Goal: Information Seeking & Learning: Understand process/instructions

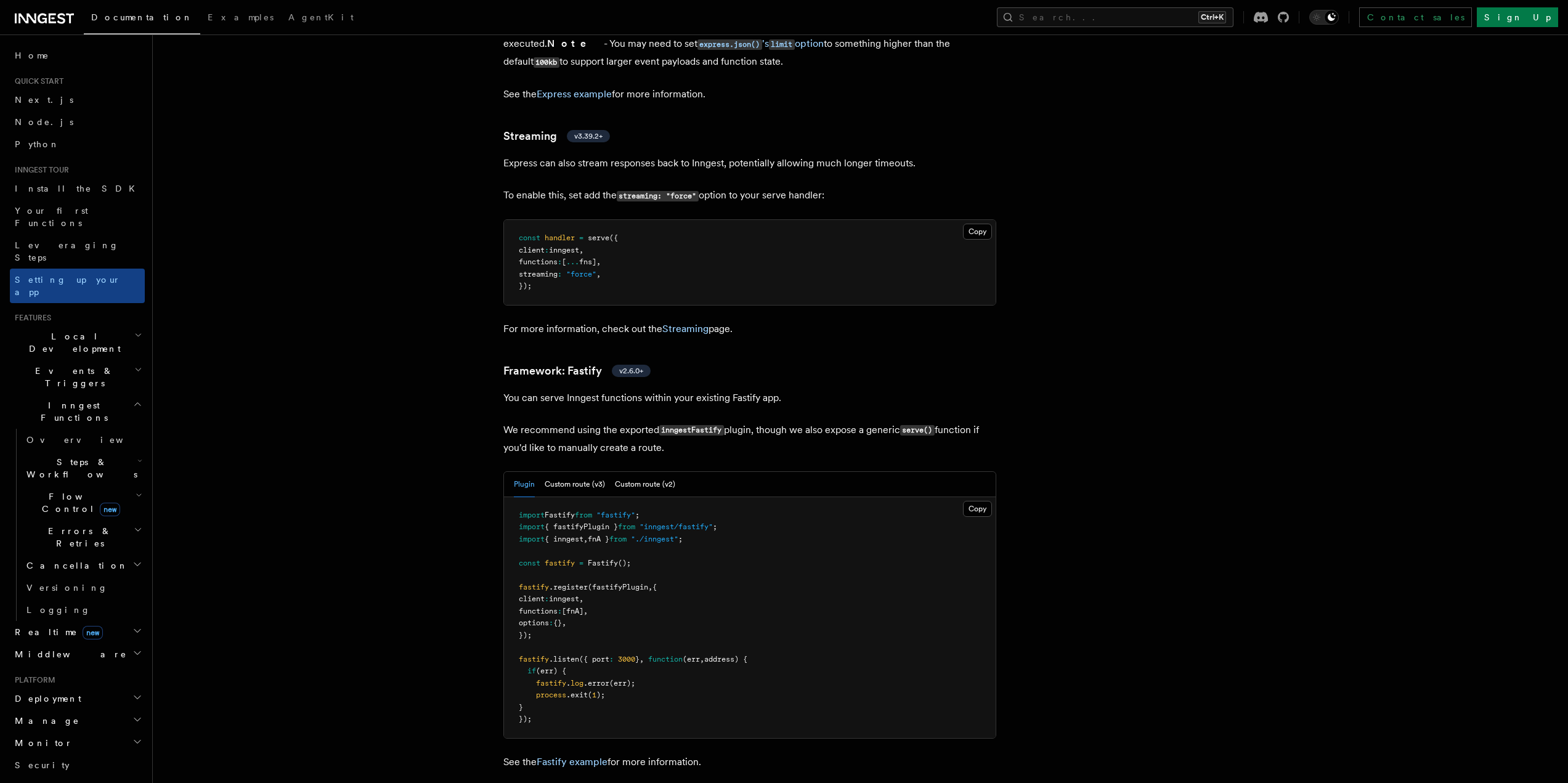
scroll to position [4003, 0]
click at [579, 361] on link "Framework: Fastify v2.6.0+" at bounding box center [577, 370] width 147 height 17
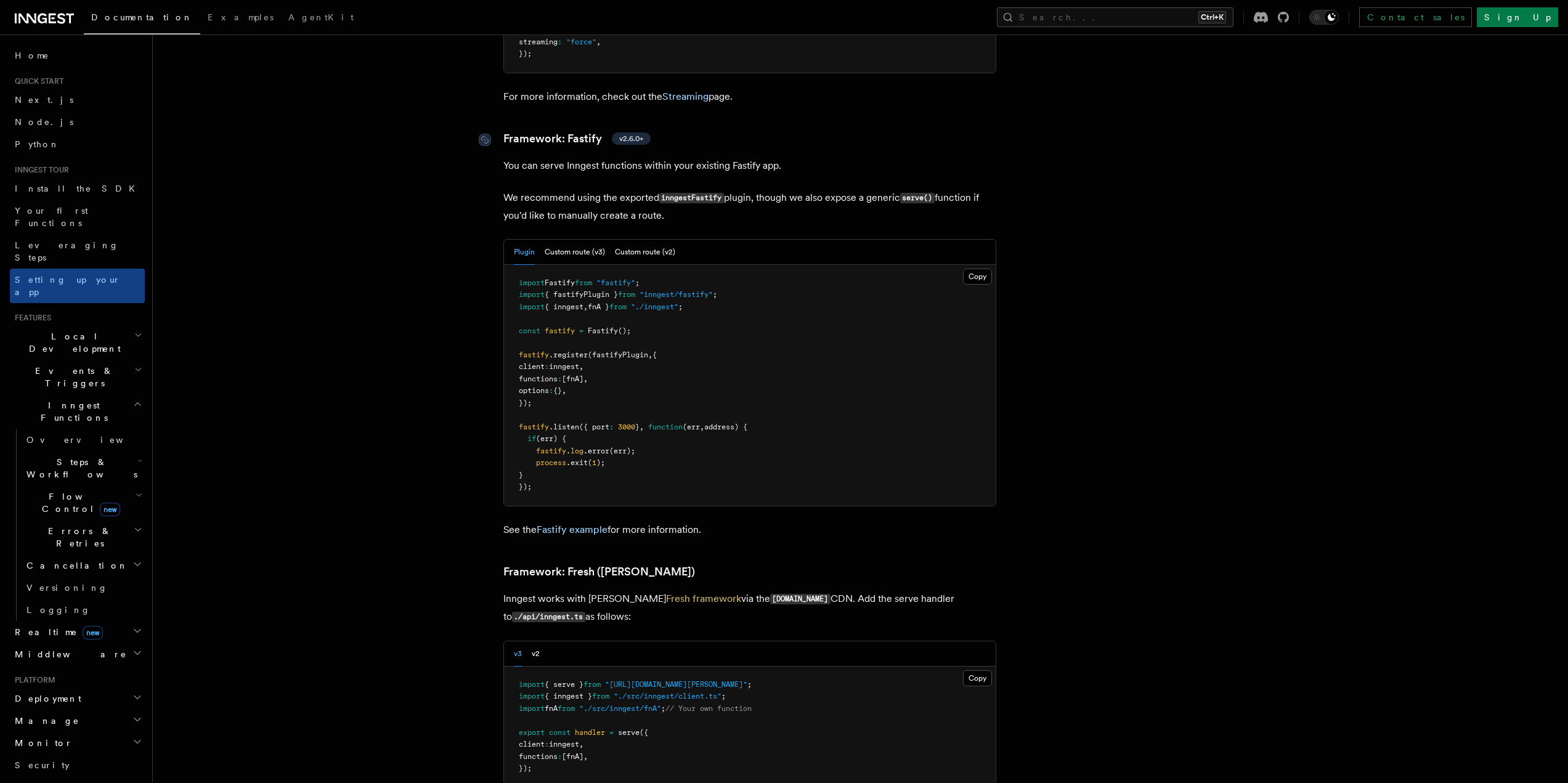
scroll to position [4235, 0]
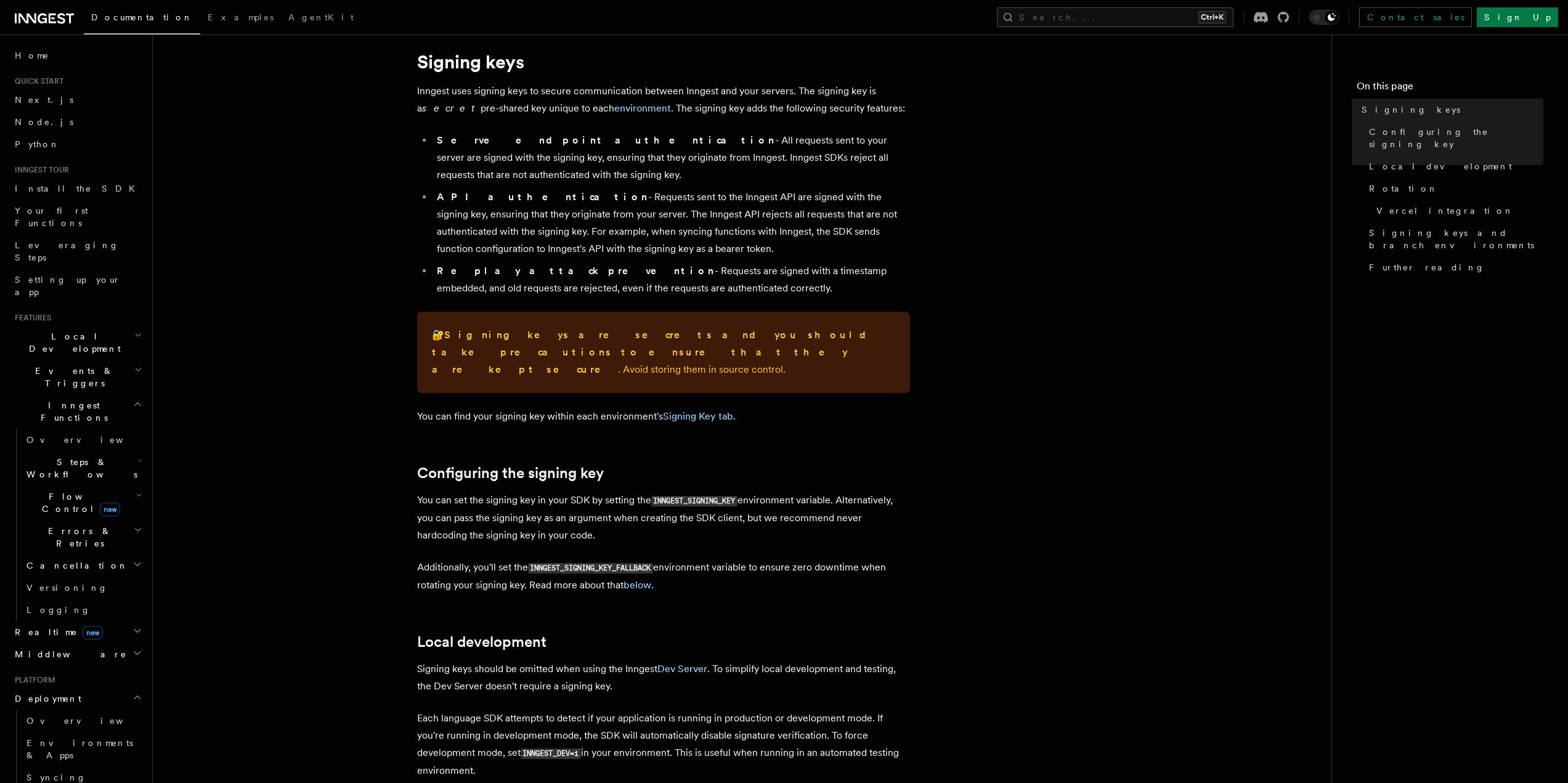
scroll to position [184, 0]
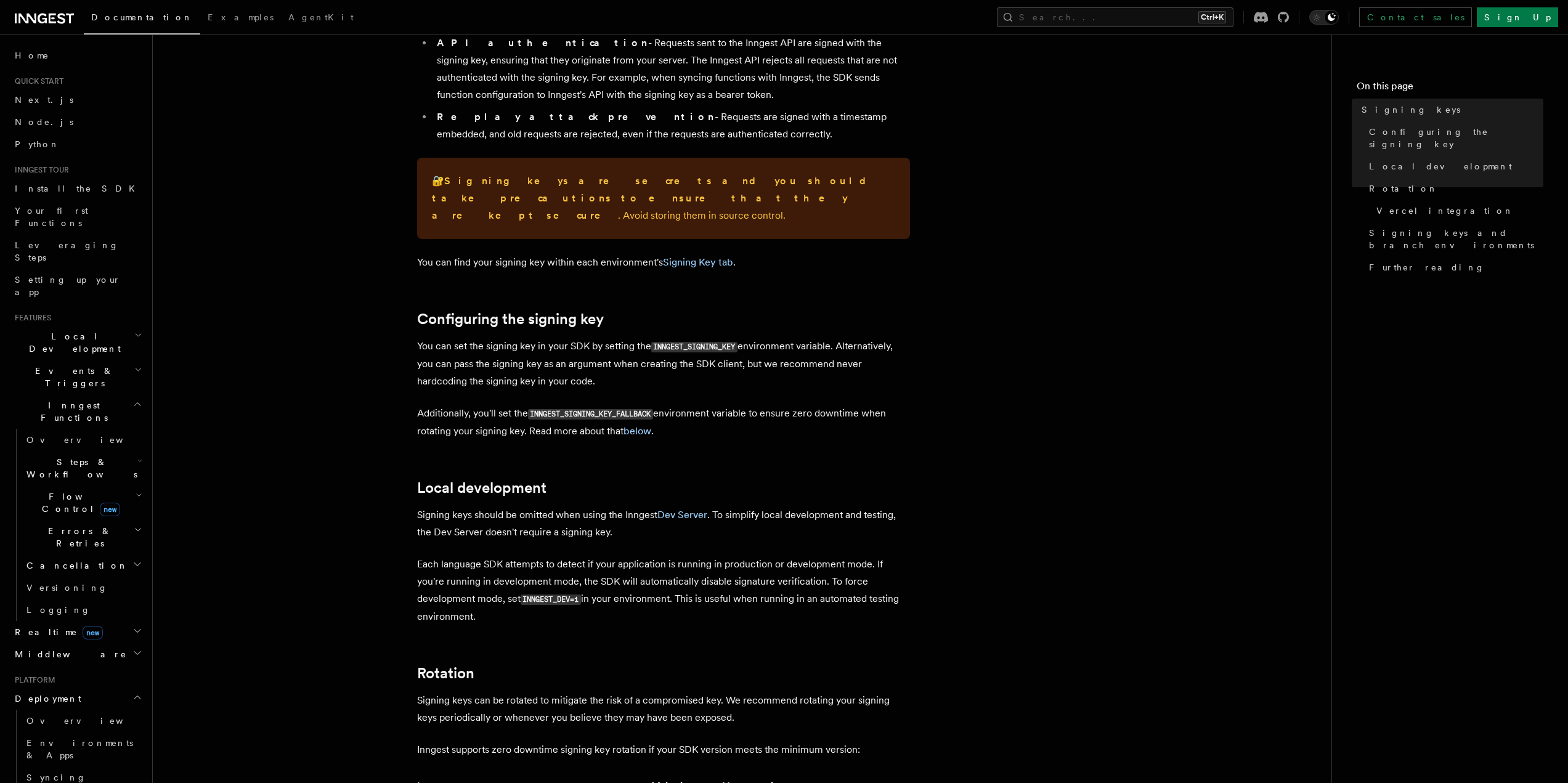
click at [559, 594] on code "INNGEST_DEV=1" at bounding box center [550, 600] width 60 height 10
drag, startPoint x: 559, startPoint y: 584, endPoint x: 578, endPoint y: 586, distance: 19.1
click at [578, 594] on code "INNGEST_DEV=1" at bounding box center [550, 600] width 60 height 10
copy code "INNGEST_DEV=1"
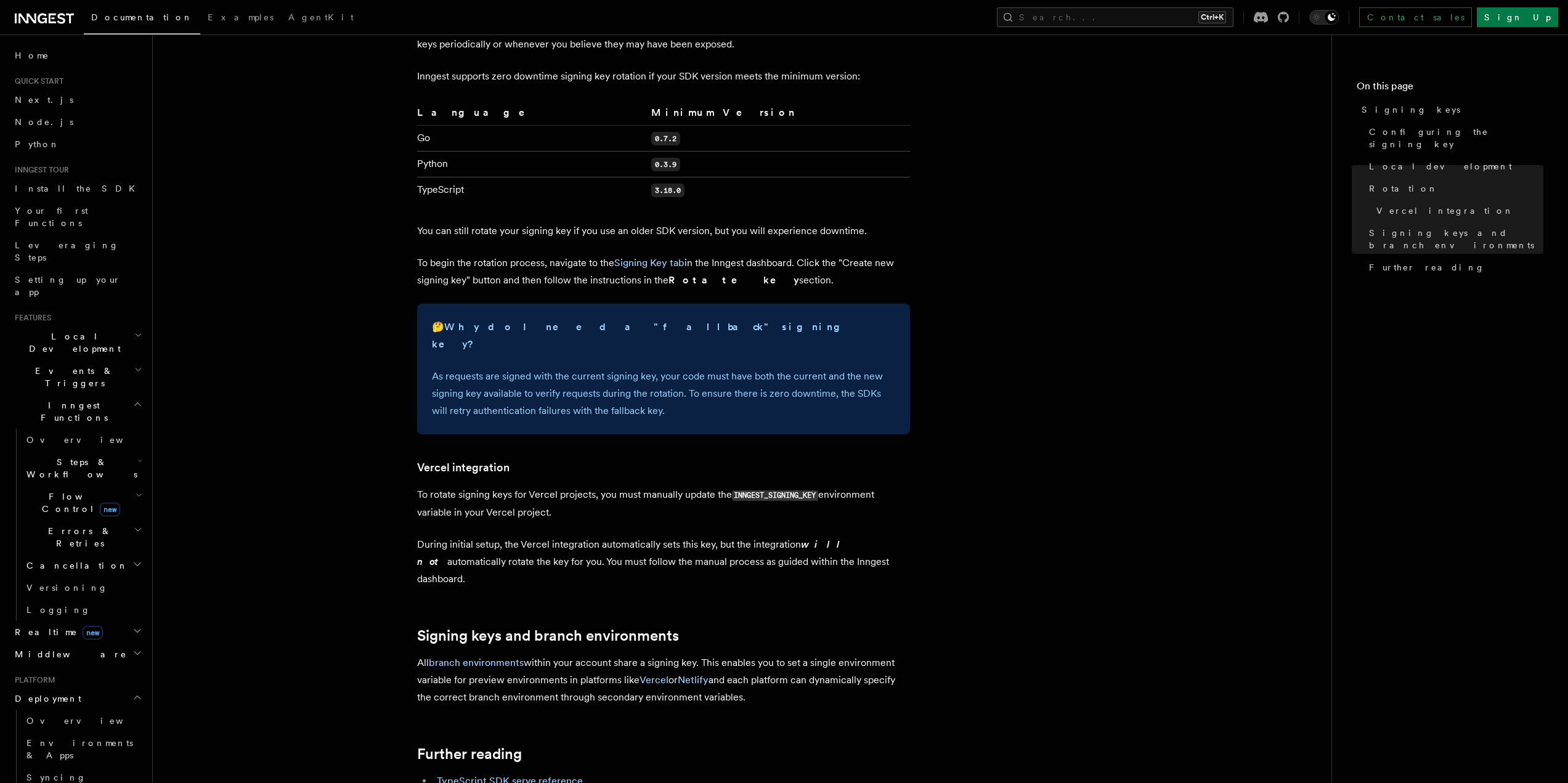
scroll to position [646, 0]
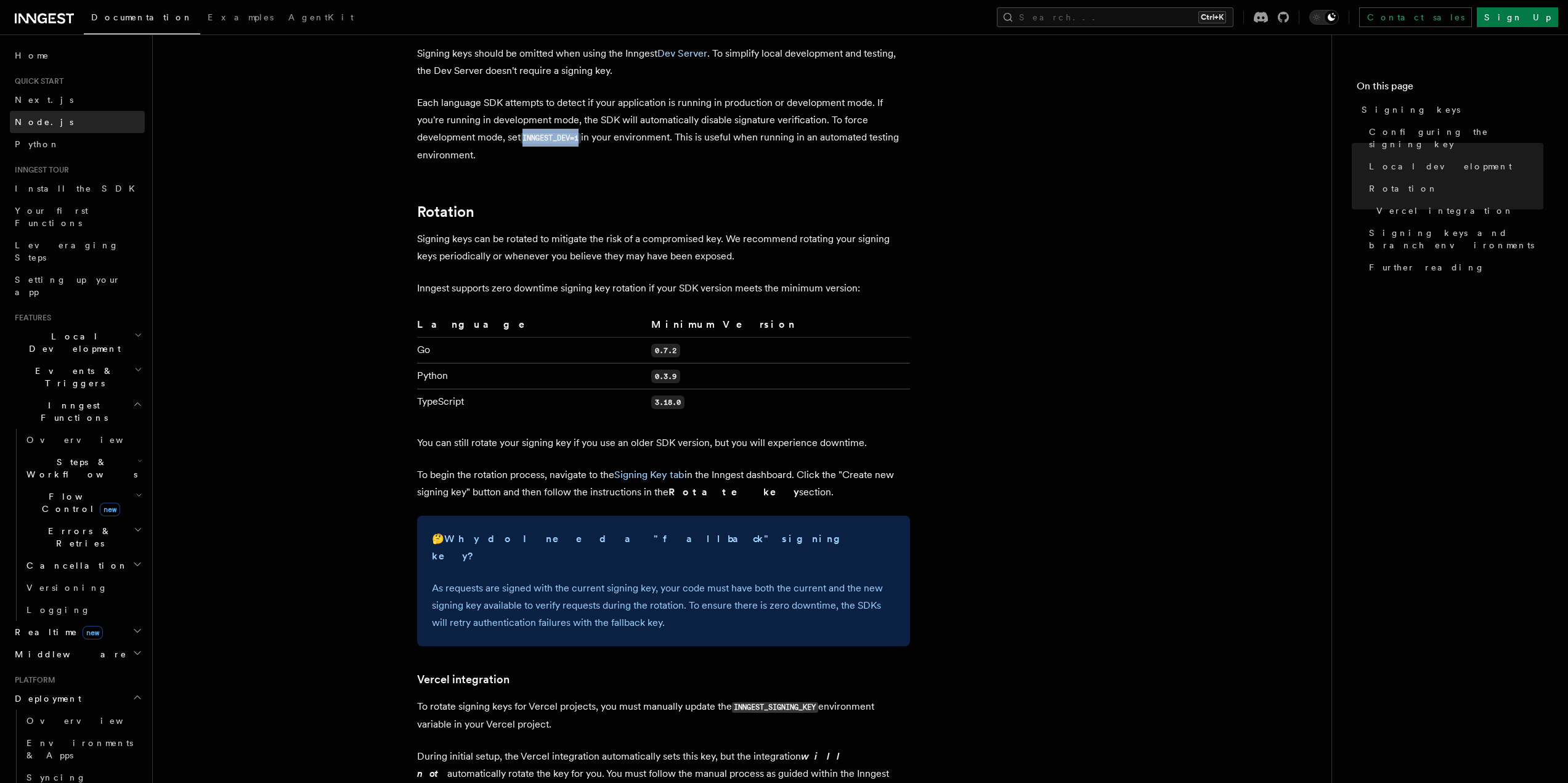
click at [21, 121] on span "Node.js" at bounding box center [43, 122] width 58 height 10
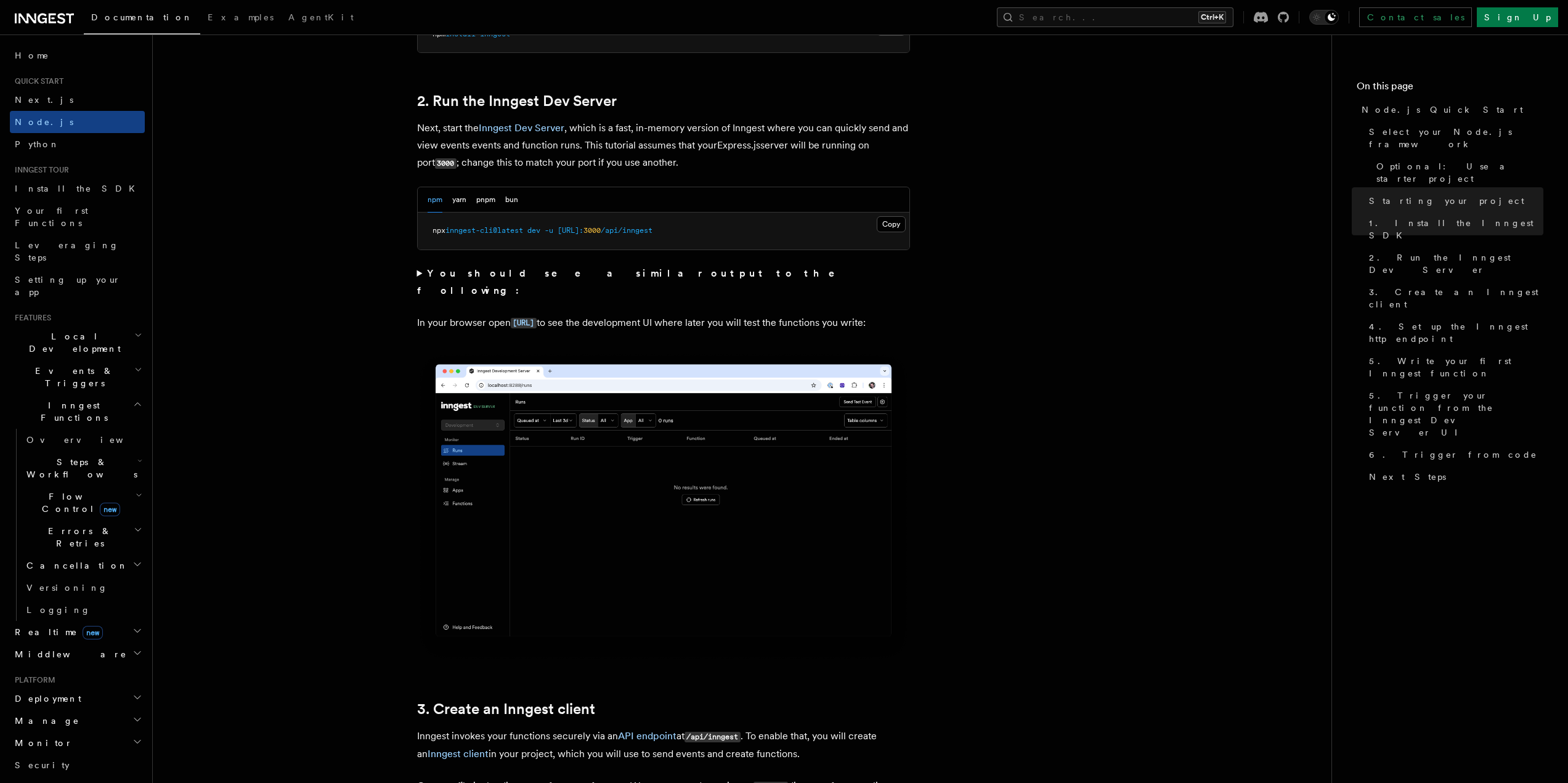
scroll to position [923, 0]
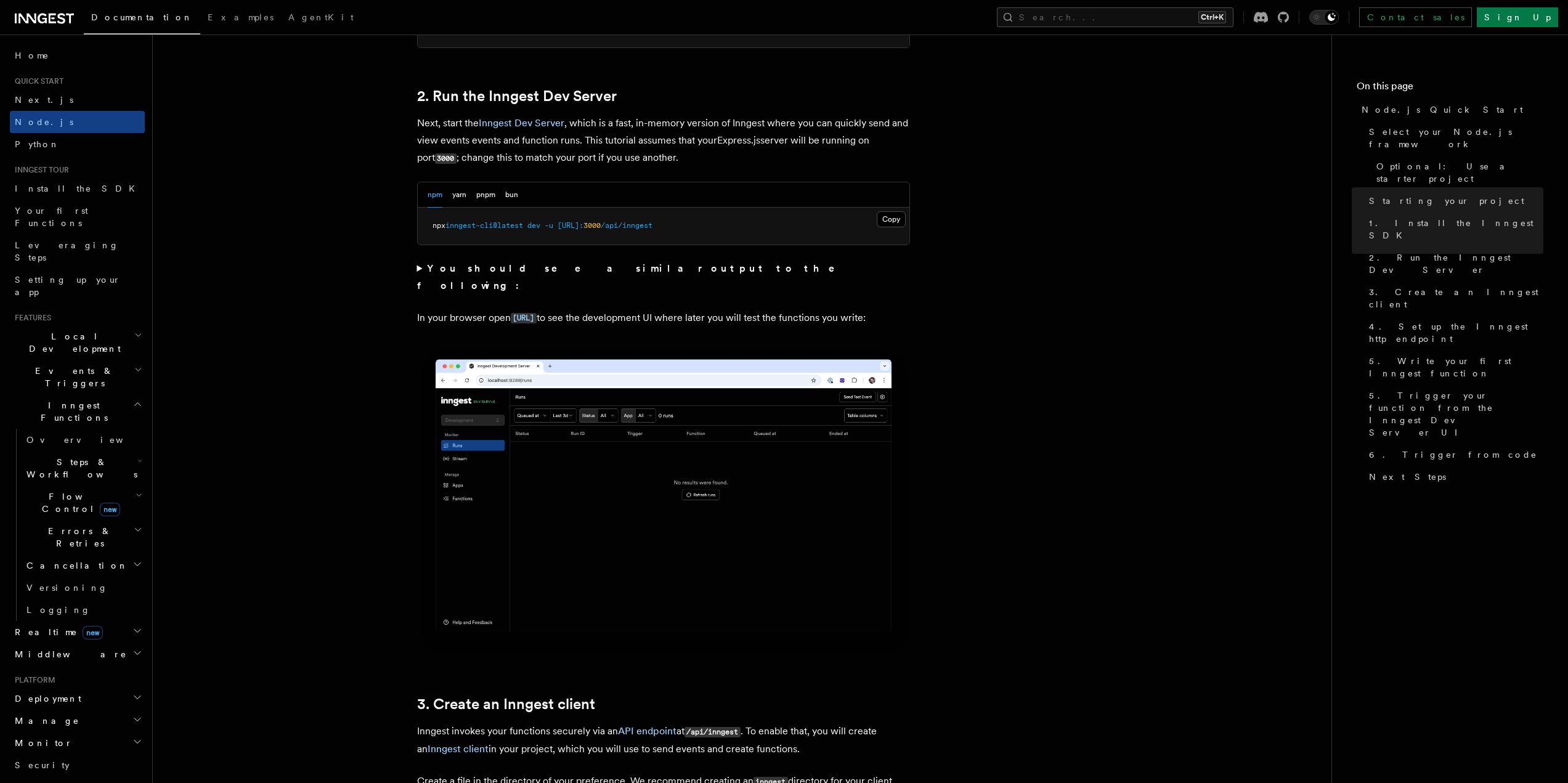
click at [484, 233] on pre "npx inngest-cli@latest dev -u http://localhost: 3000 /api/inngest" at bounding box center [663, 226] width 491 height 37
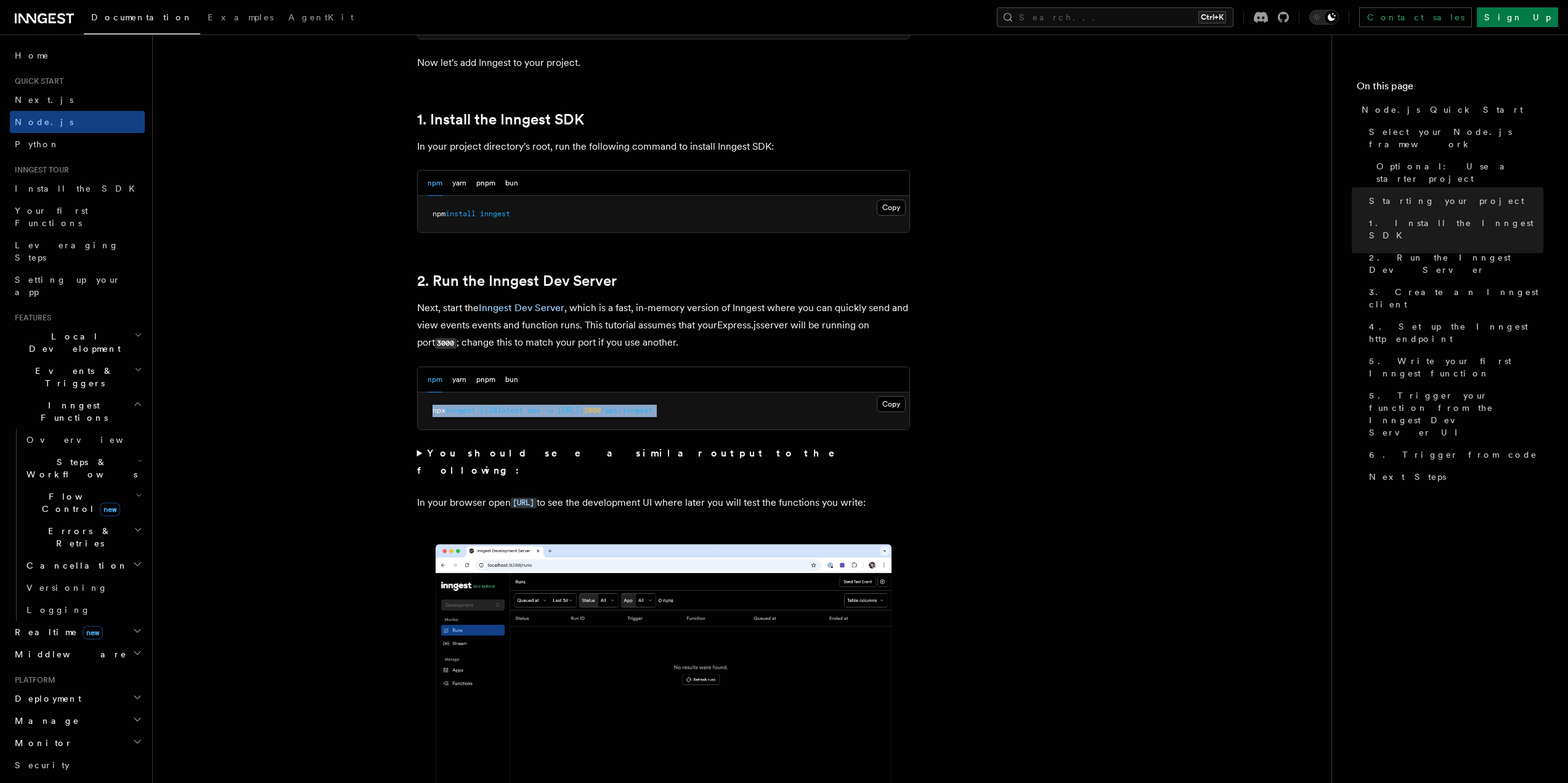
copy div "npx inngest-cli@latest dev -u http://localhost: 3000 /api/inngest"
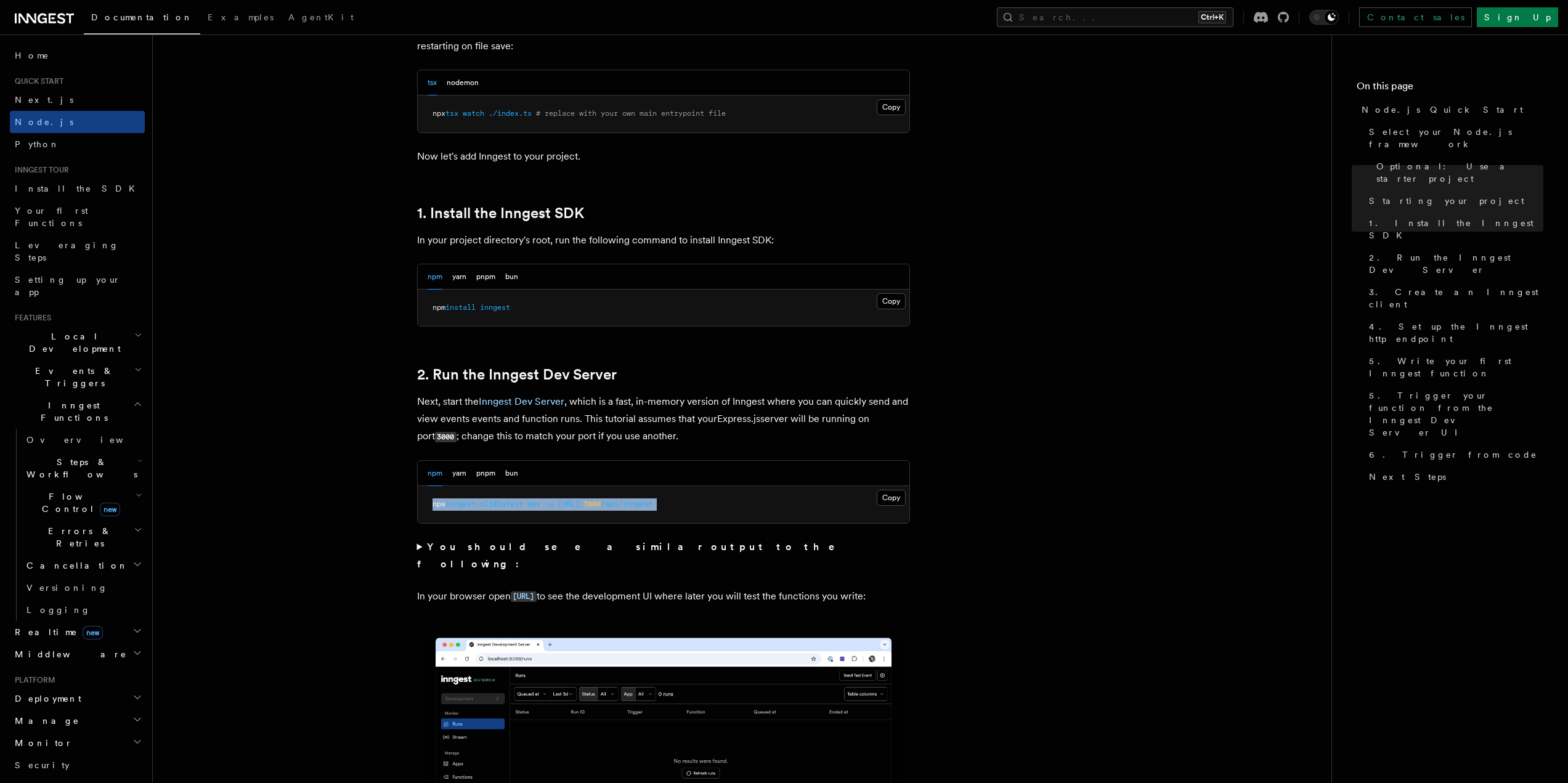
scroll to position [616, 0]
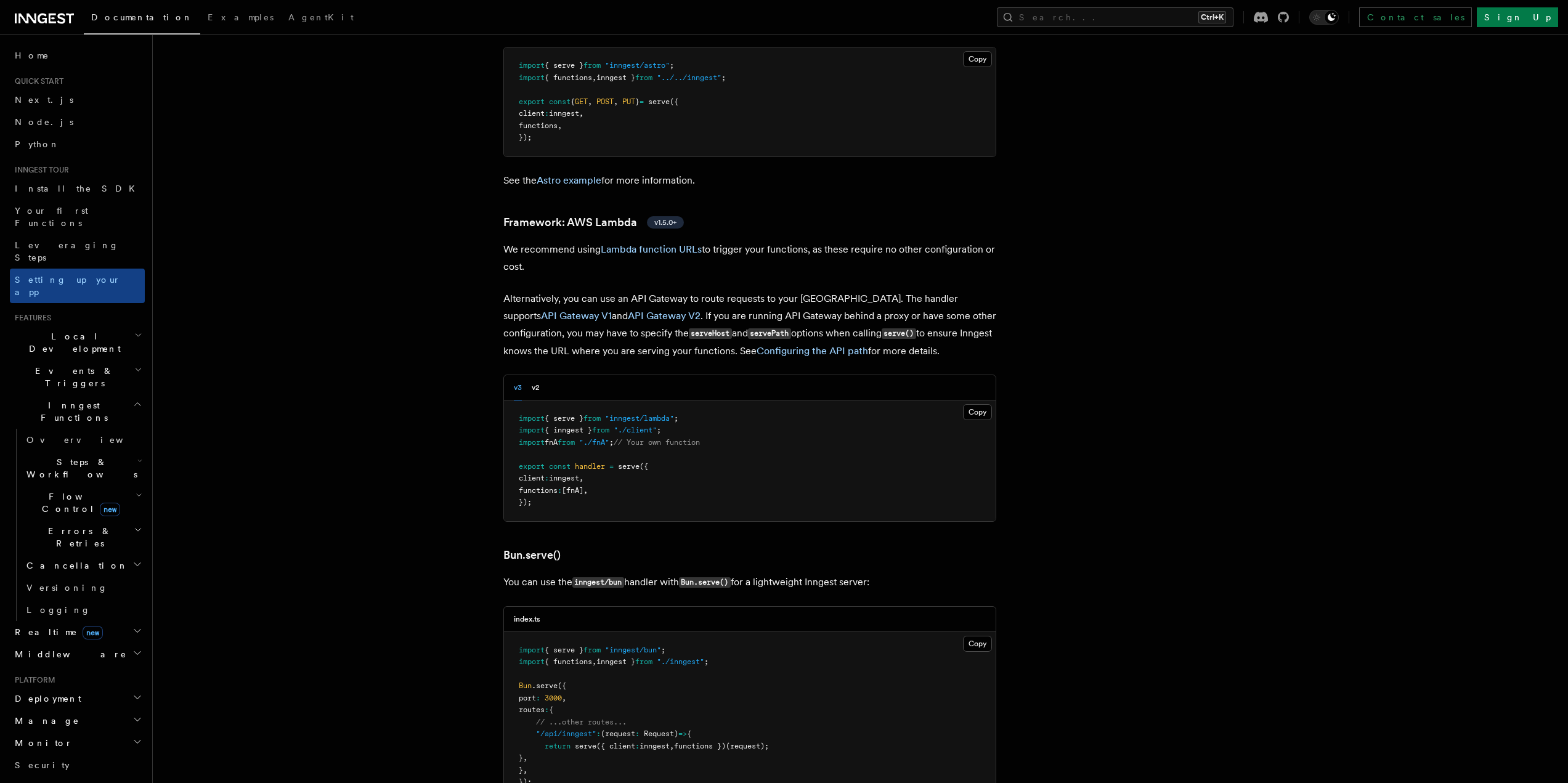
scroll to position [1232, 0]
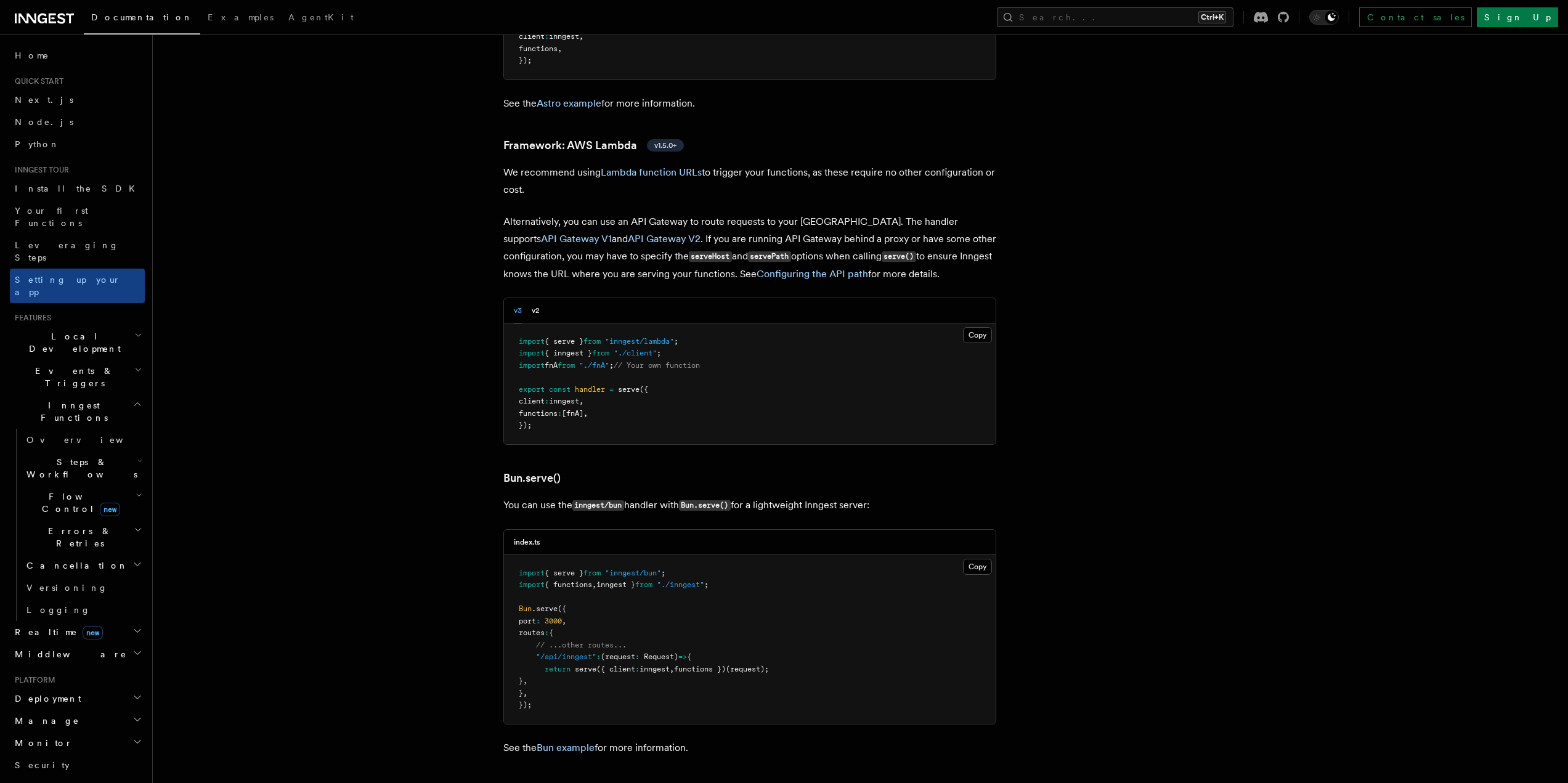
click at [530, 616] on span "port" at bounding box center [527, 621] width 17 height 8
drag, startPoint x: 530, startPoint y: 568, endPoint x: 579, endPoint y: 573, distance: 49.3
click at [579, 573] on pre "import { serve } from "inngest/bun" ; import { functions , inngest } from "./in…" at bounding box center [749, 639] width 491 height 169
click at [545, 616] on span at bounding box center [542, 621] width 4 height 8
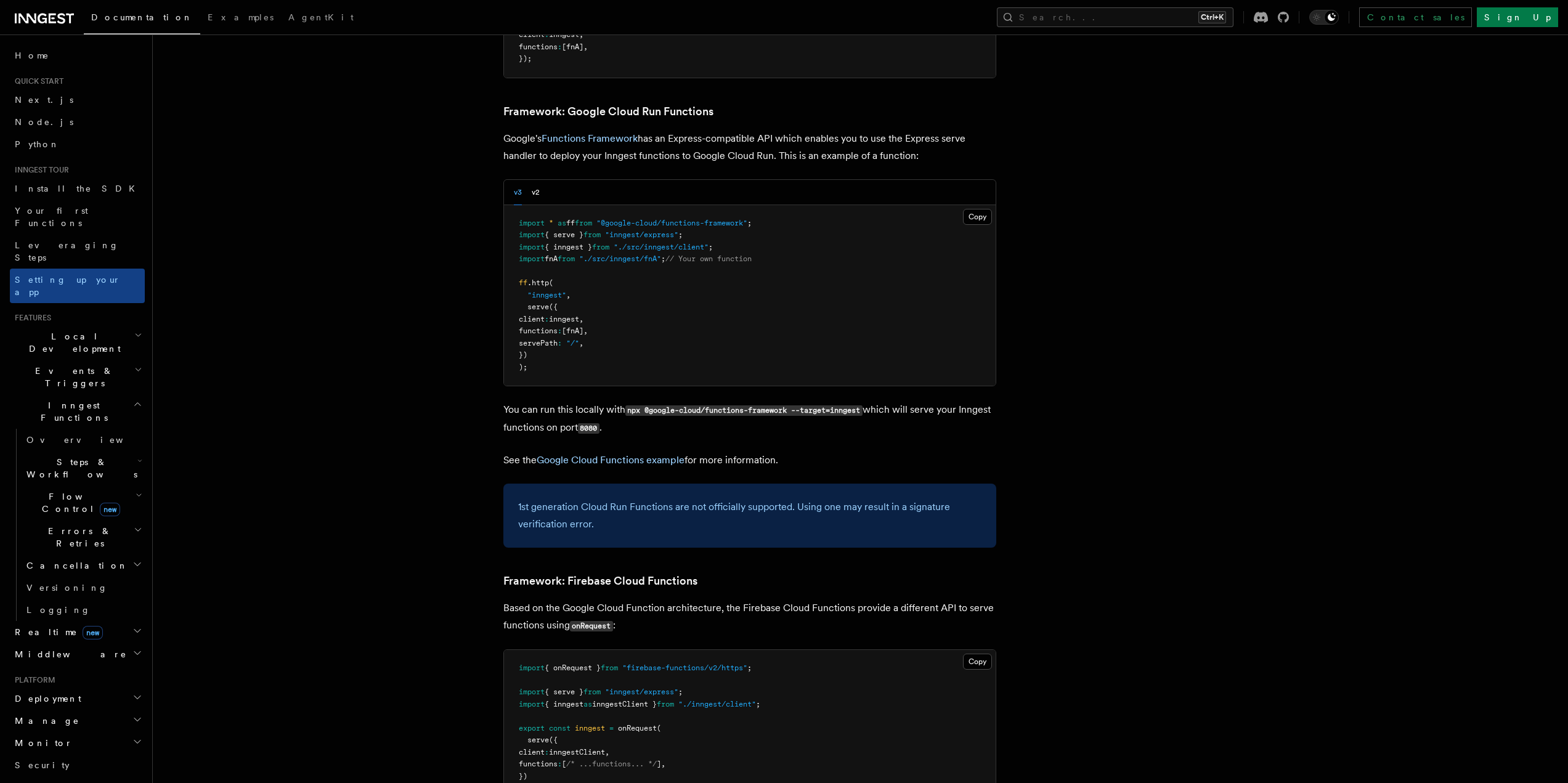
scroll to position [5297, 0]
